Goal: Book appointment/travel/reservation

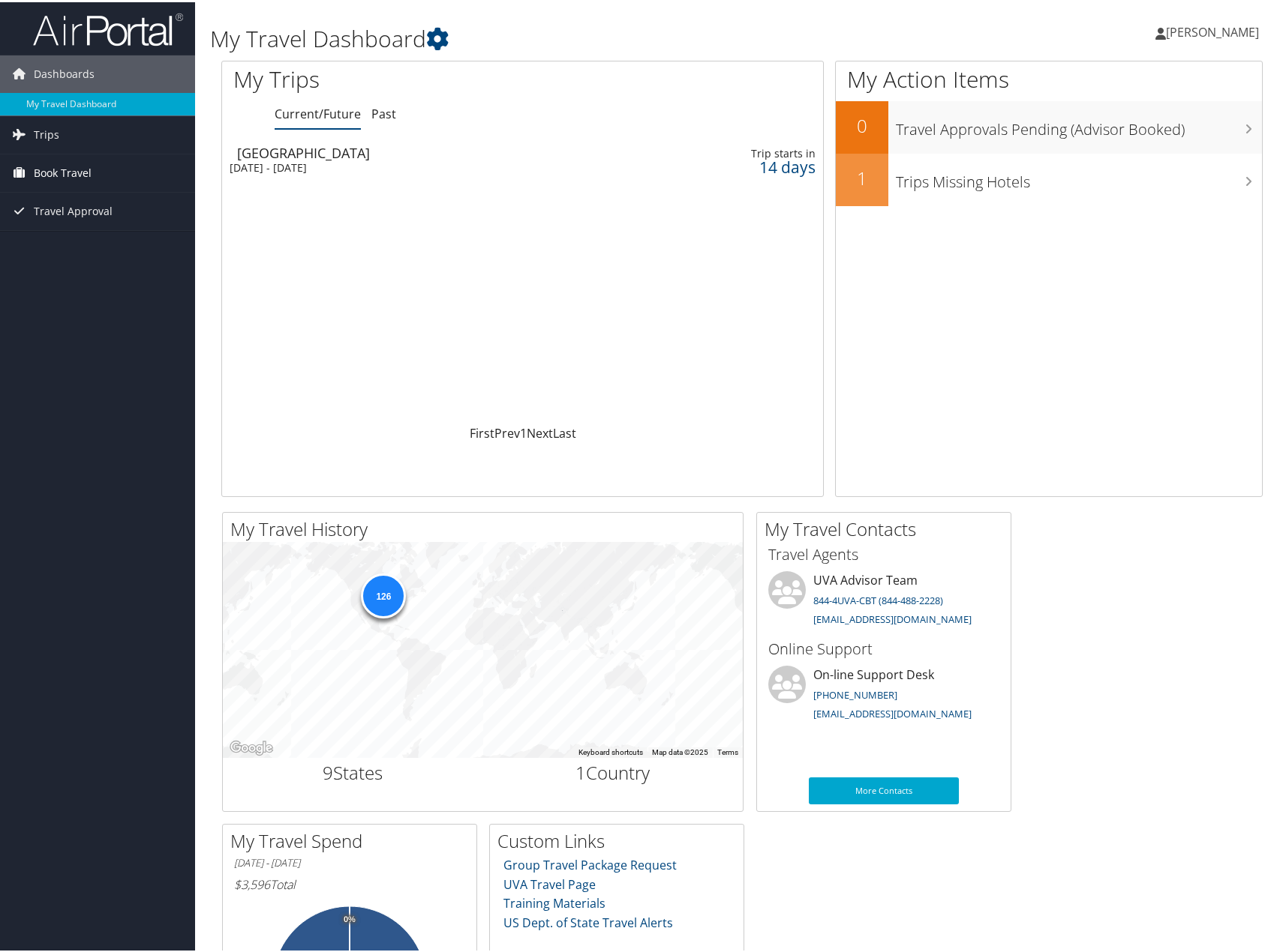
click at [64, 178] on span "Book Travel" at bounding box center [62, 170] width 57 height 37
click at [144, 243] on link "Book/Manage Online Trips" at bounding box center [98, 245] width 195 height 22
click at [527, 250] on div "Loading... Charlottesville Mon 20 Oct 2025 - Fri 24 Oct 2025 Trip starts in 14 …" at bounding box center [522, 280] width 601 height 285
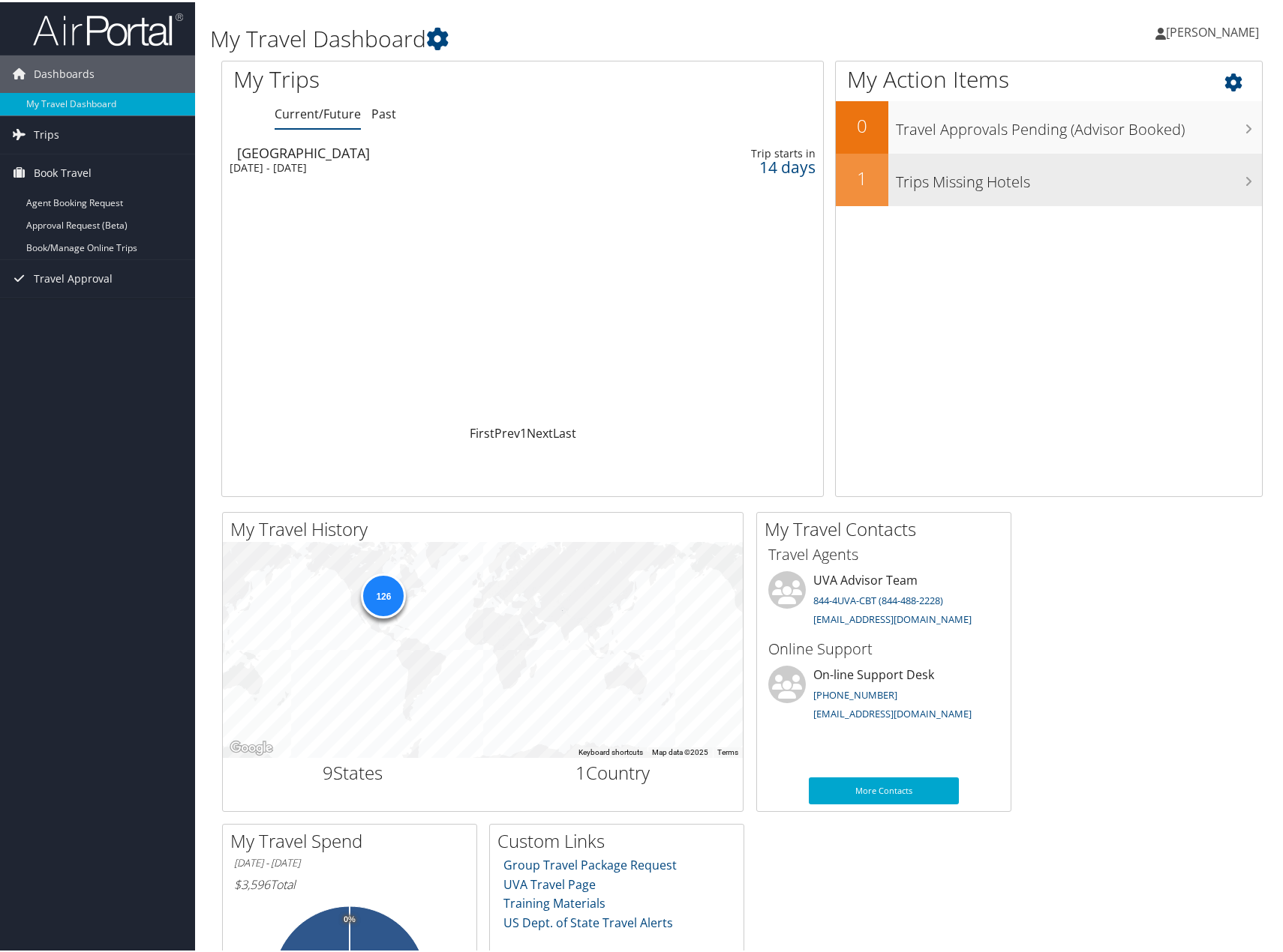
click at [1068, 200] on div "Trips Missing Hotels" at bounding box center [1075, 177] width 374 height 53
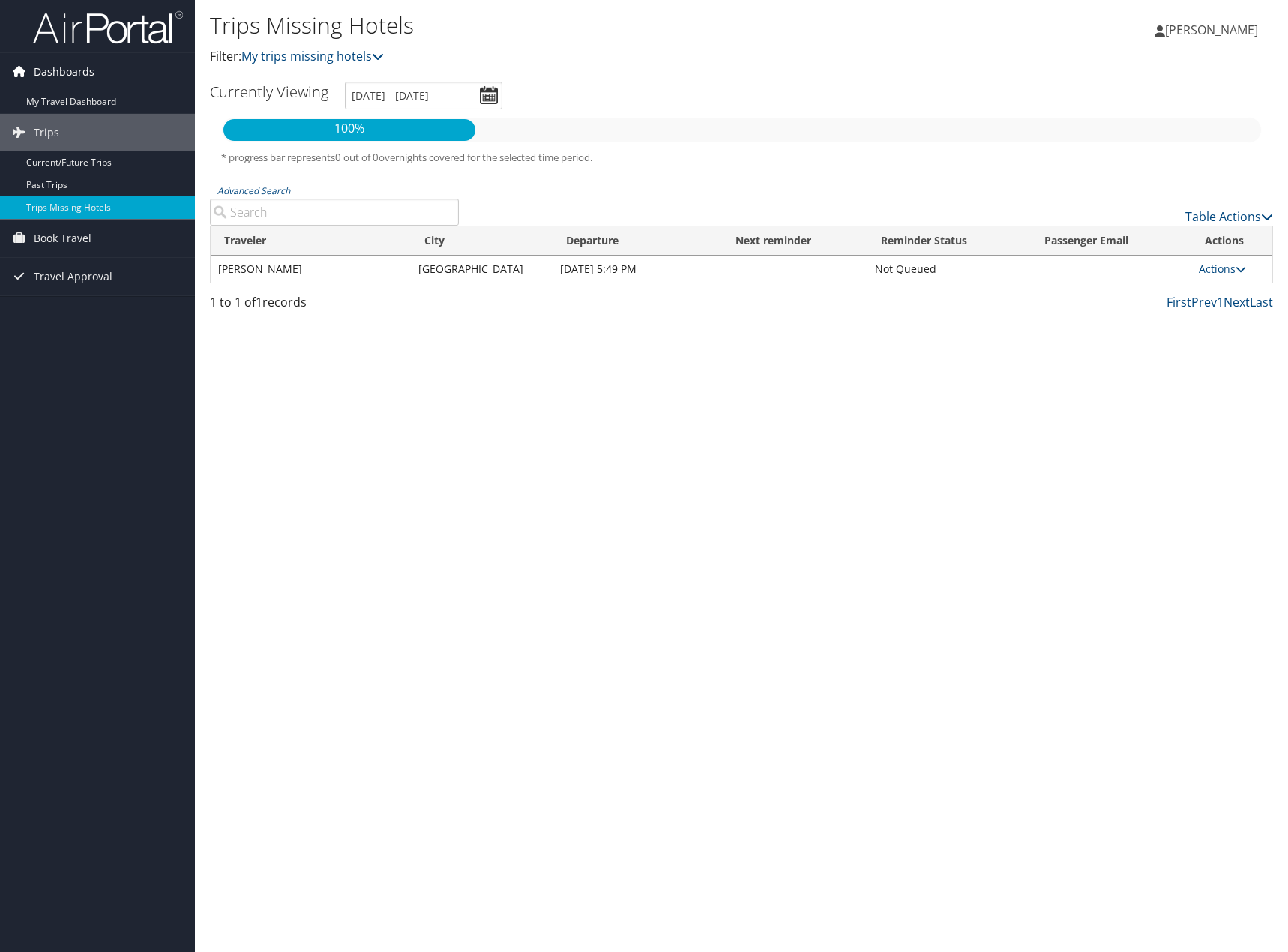
click at [33, 74] on link "Dashboards" at bounding box center [98, 72] width 195 height 37
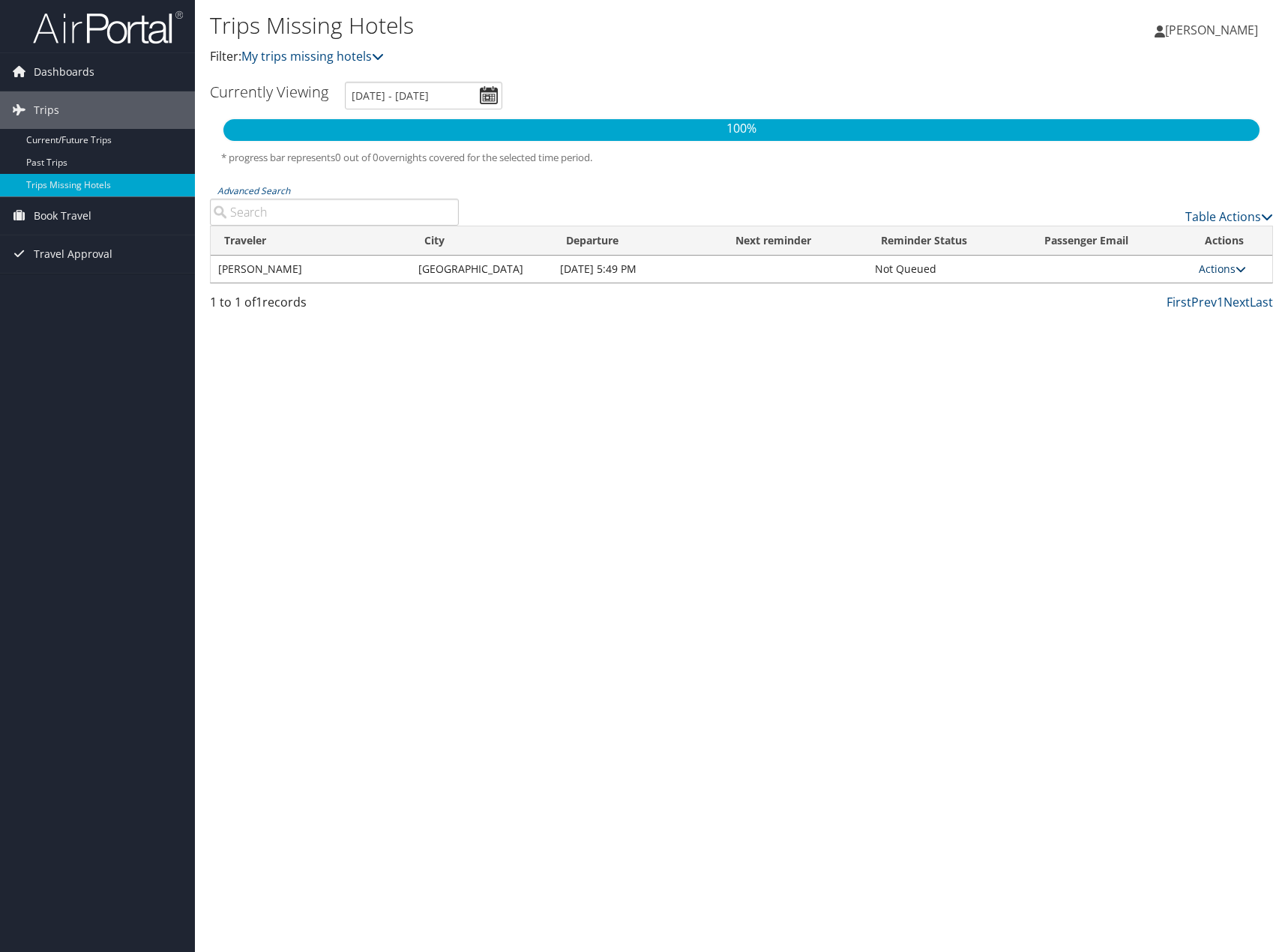
click at [1217, 274] on link "Actions" at bounding box center [1222, 268] width 47 height 14
click at [1200, 318] on link "View Itinerary" at bounding box center [1189, 316] width 103 height 26
click at [122, 72] on link "Dashboards" at bounding box center [98, 72] width 195 height 37
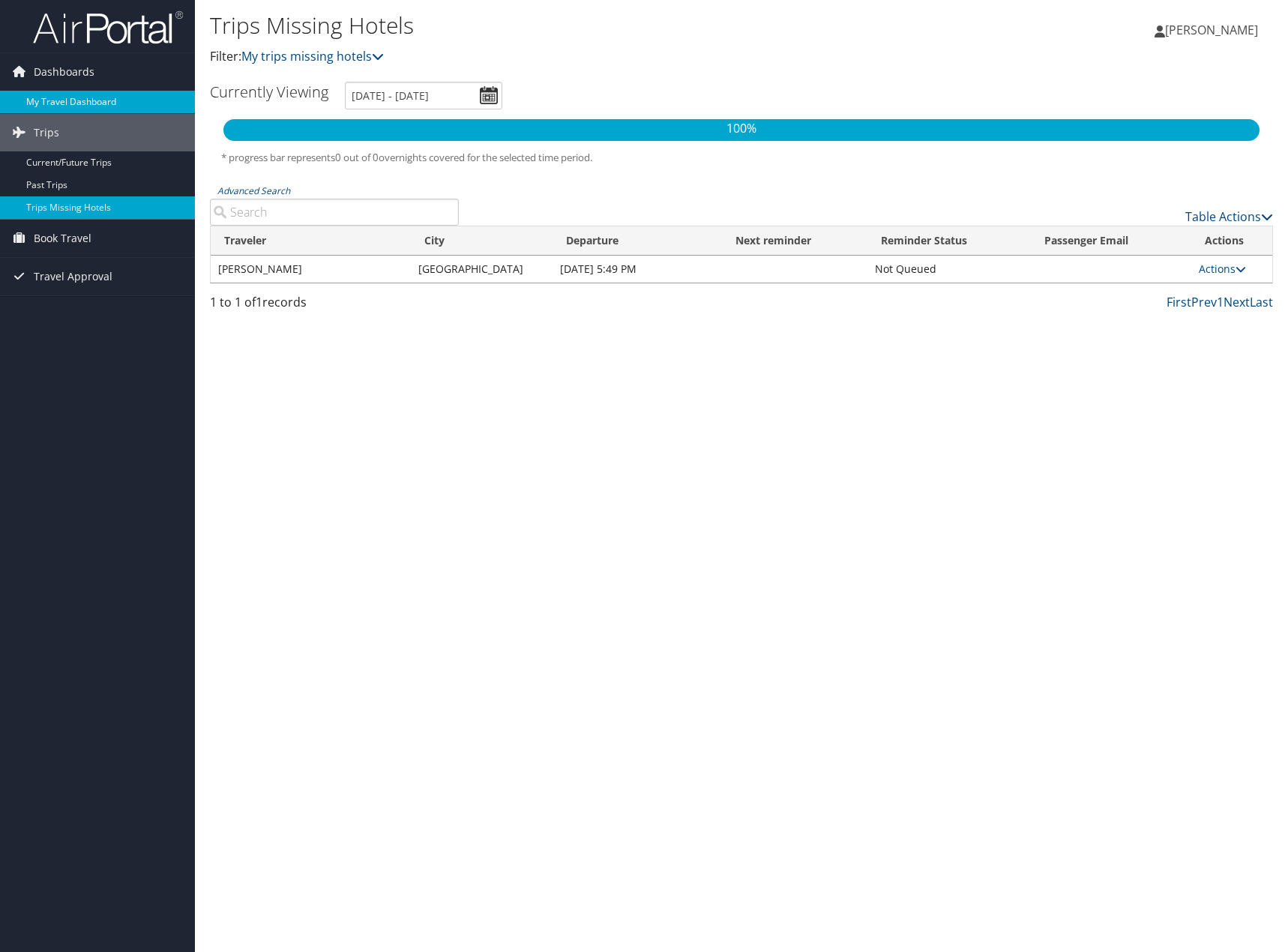
click at [63, 102] on link "My Travel Dashboard" at bounding box center [98, 102] width 195 height 22
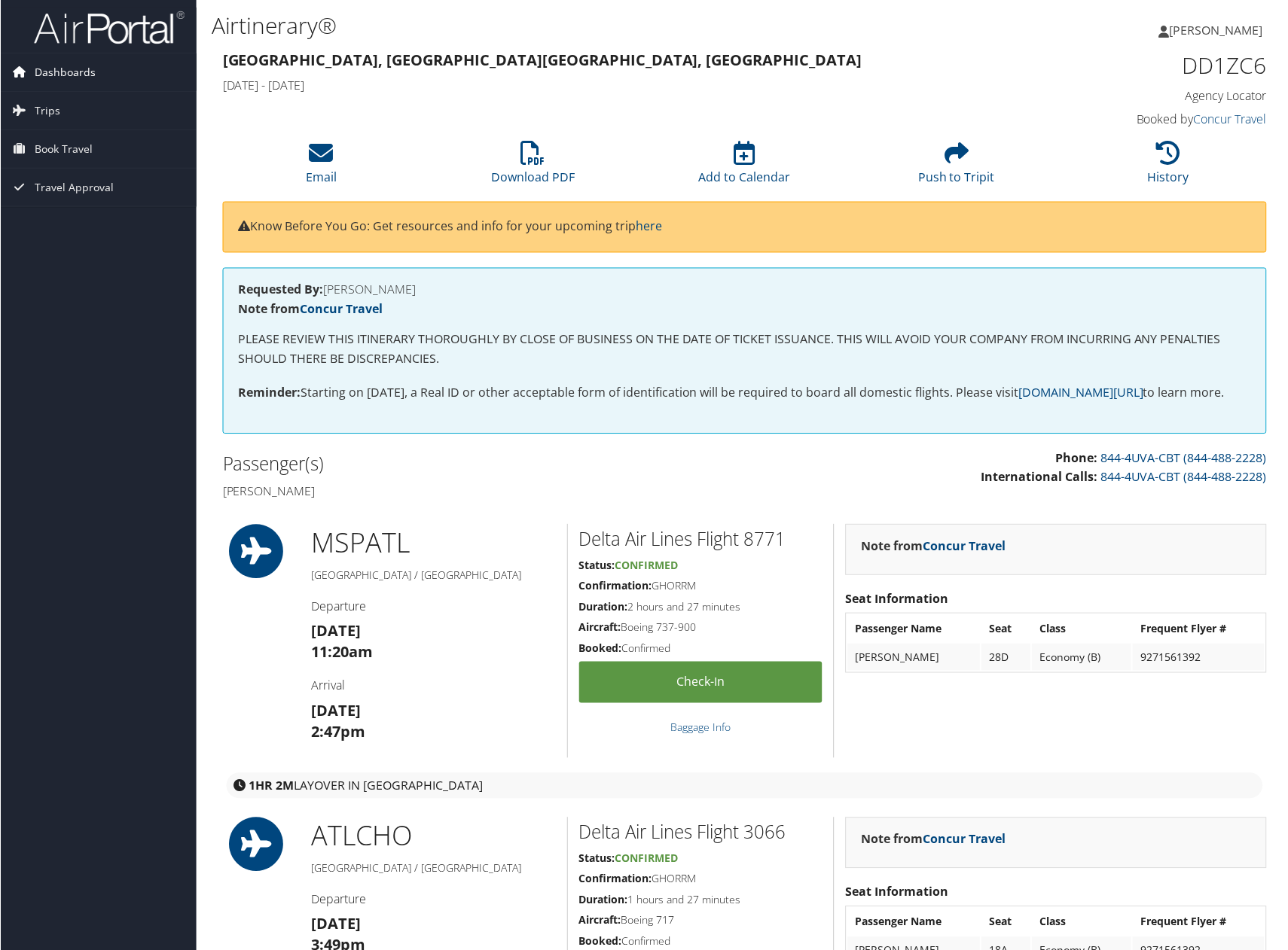
click at [74, 77] on span "Dashboards" at bounding box center [63, 72] width 61 height 38
click at [82, 94] on link "My Travel Dashboard" at bounding box center [98, 102] width 196 height 22
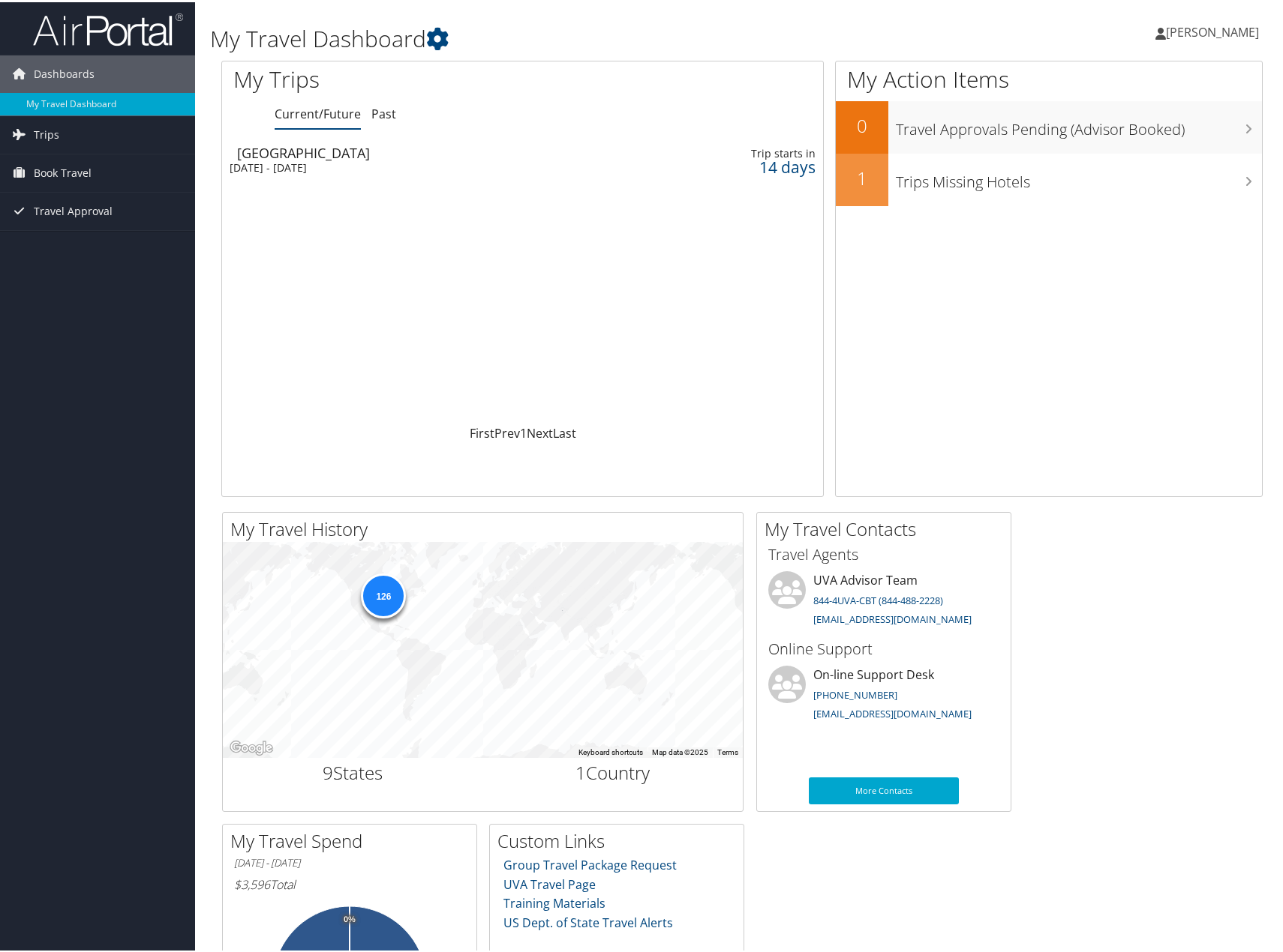
click at [507, 163] on div "[DATE] - [DATE]" at bounding box center [418, 166] width 377 height 13
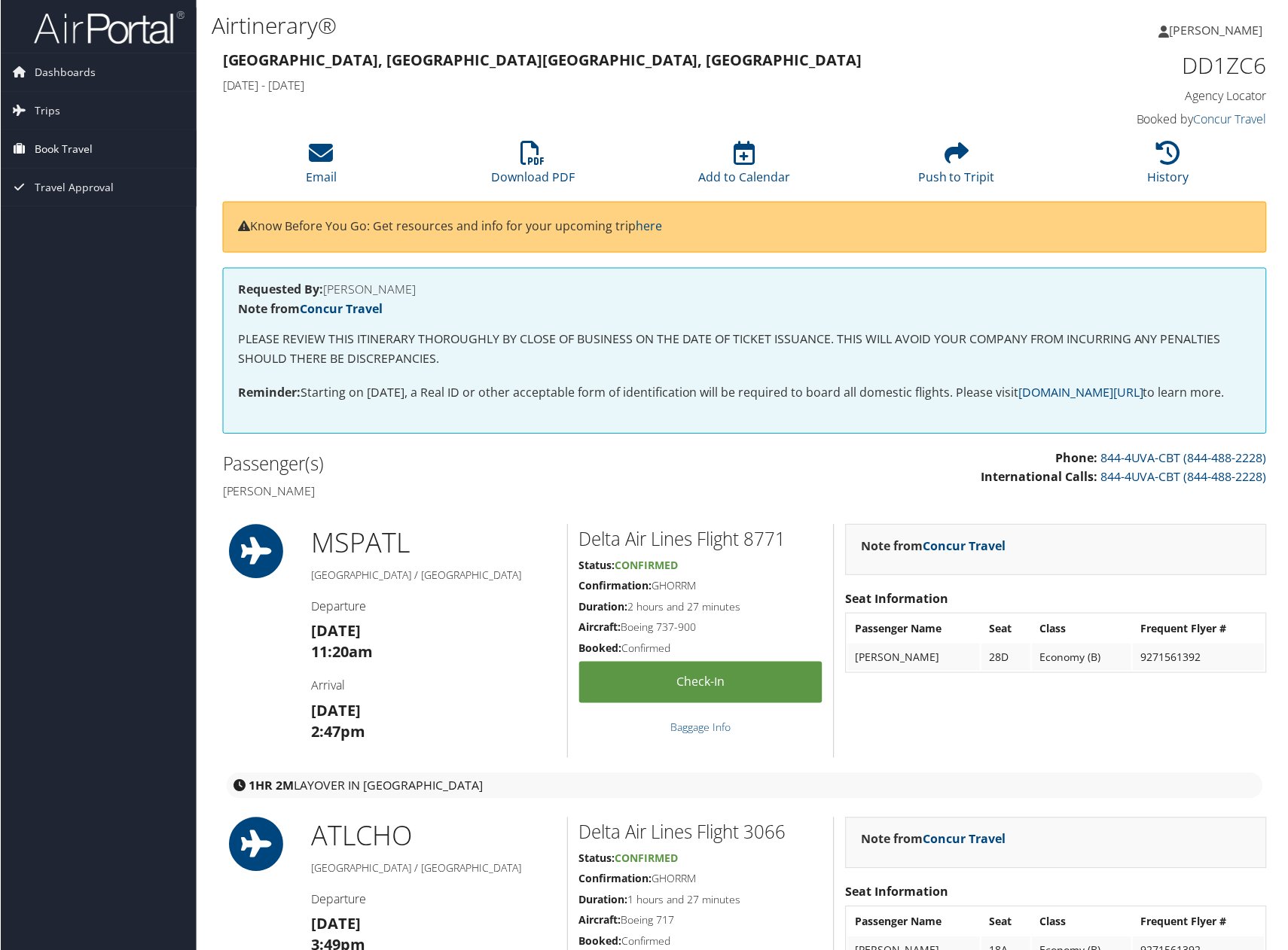
click at [63, 140] on span "Book Travel" at bounding box center [63, 148] width 58 height 38
click at [68, 216] on link "Book/Manage Online Trips" at bounding box center [98, 224] width 196 height 22
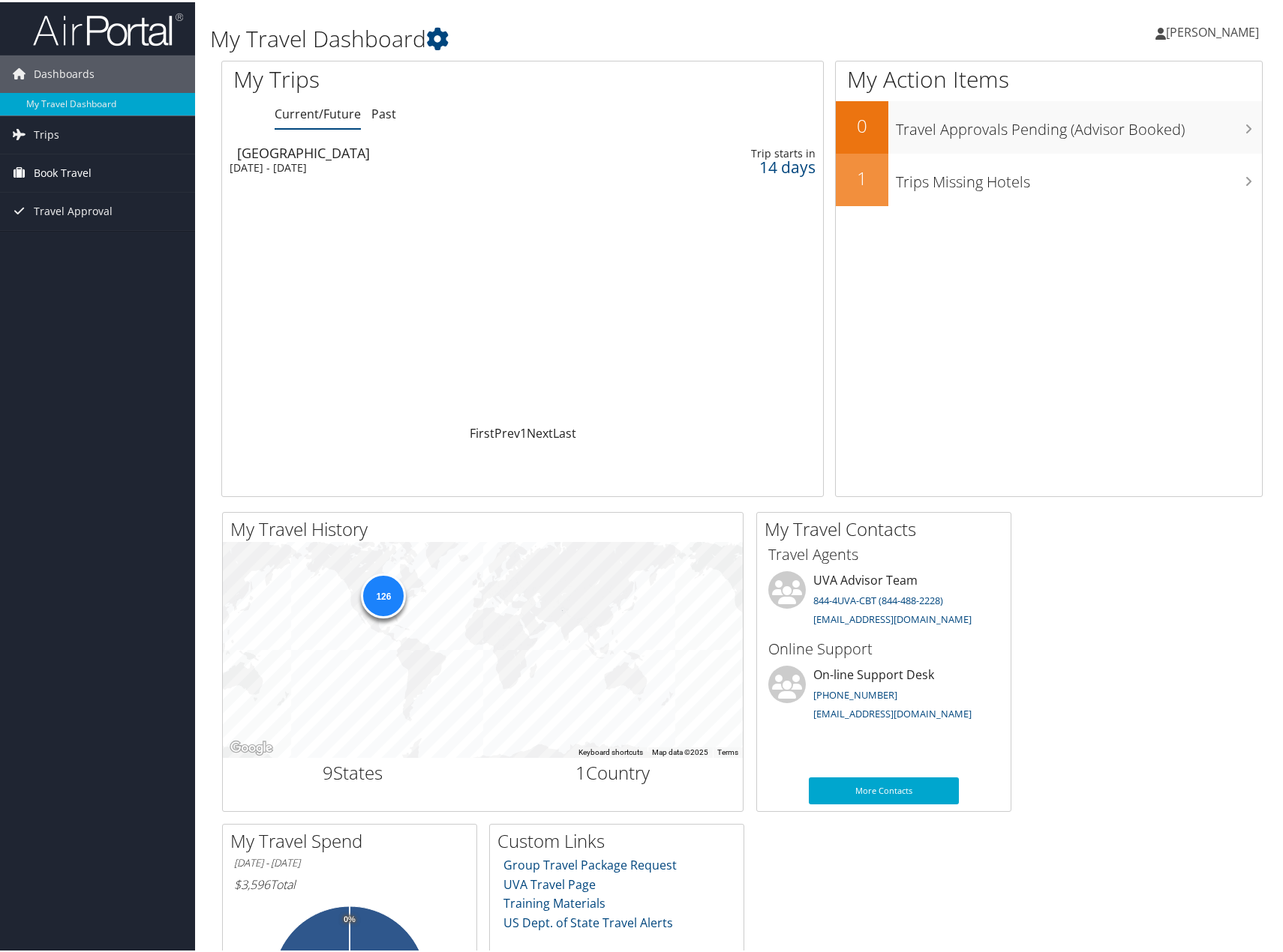
click at [126, 166] on link "Book Travel" at bounding box center [98, 170] width 195 height 37
click at [96, 248] on link "Book/Manage Online Trips" at bounding box center [98, 245] width 195 height 22
